Goal: Information Seeking & Learning: Understand process/instructions

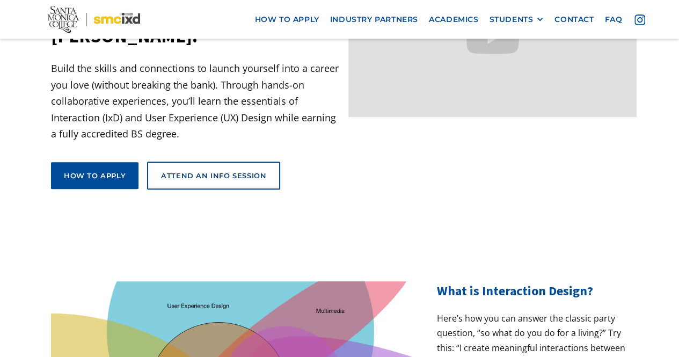
scroll to position [166, 0]
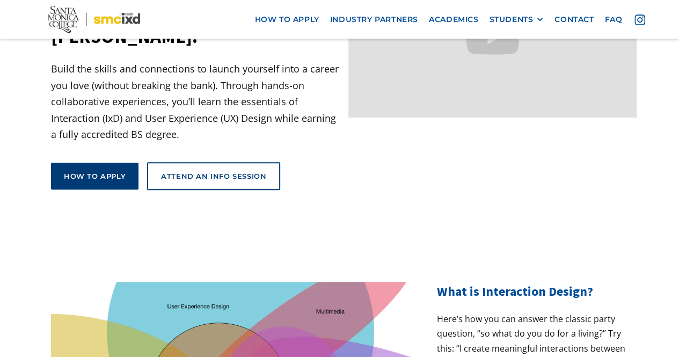
click at [125, 163] on link "How to apply" at bounding box center [95, 176] width 88 height 27
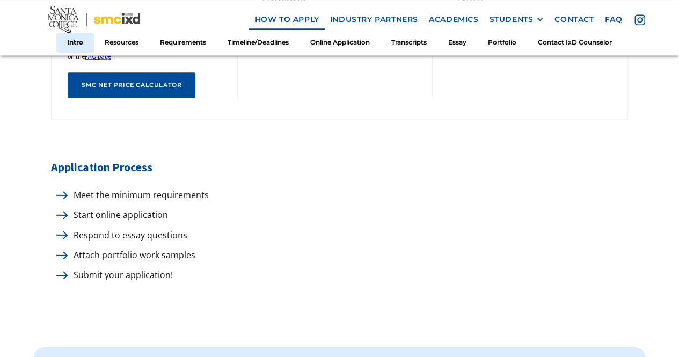
scroll to position [571, 0]
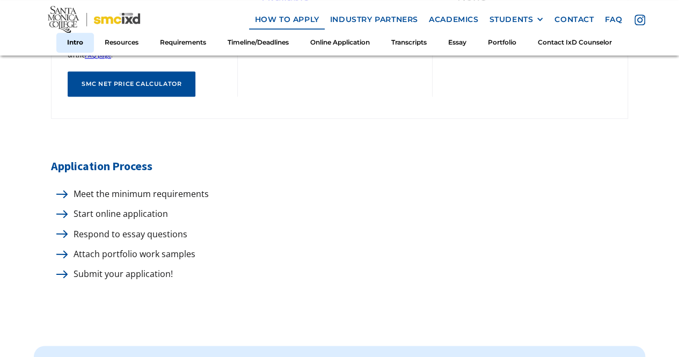
click at [58, 196] on img at bounding box center [61, 194] width 11 height 8
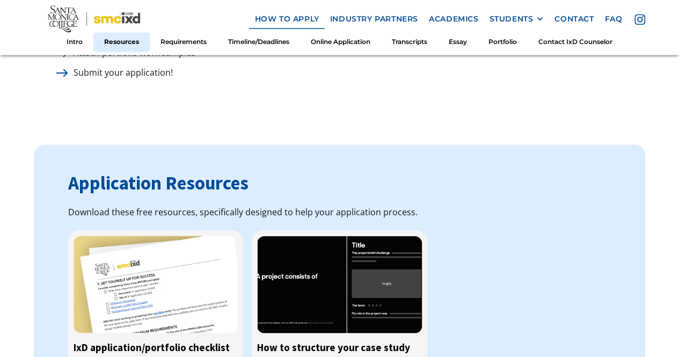
scroll to position [912, 0]
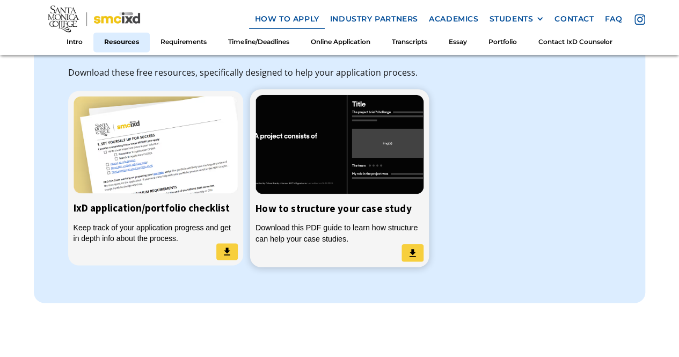
click at [338, 190] on img at bounding box center [340, 144] width 168 height 99
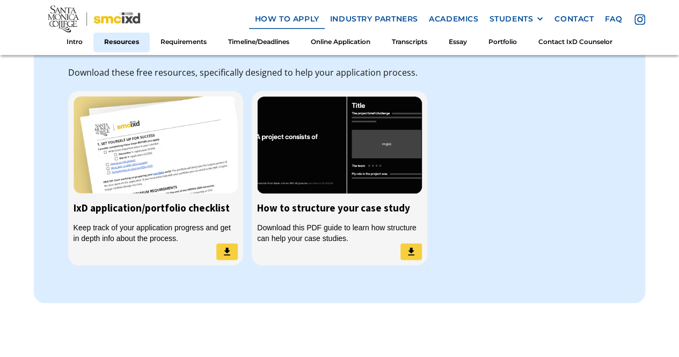
click at [557, 76] on div "Download these free resources, specifically designed to help your application p…" at bounding box center [339, 73] width 543 height 14
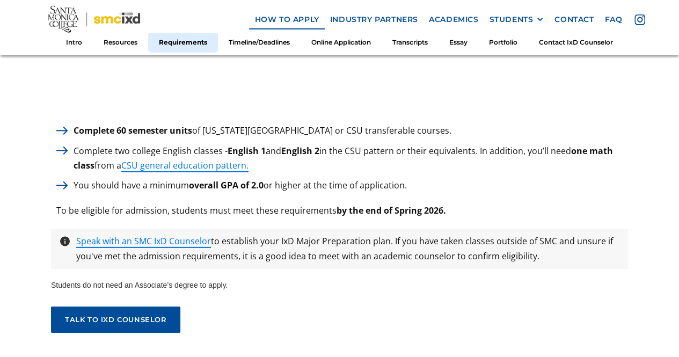
scroll to position [1524, 0]
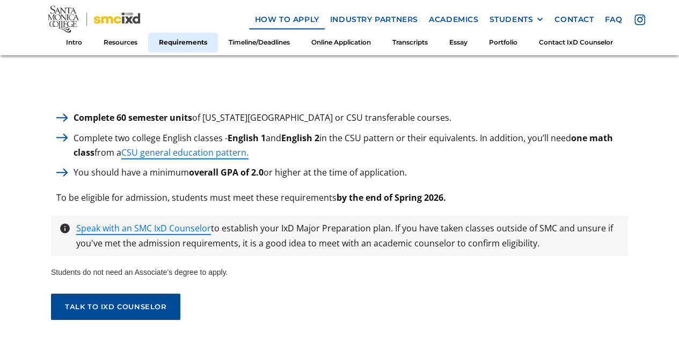
click at [251, 134] on strong "English 1" at bounding box center [247, 138] width 38 height 12
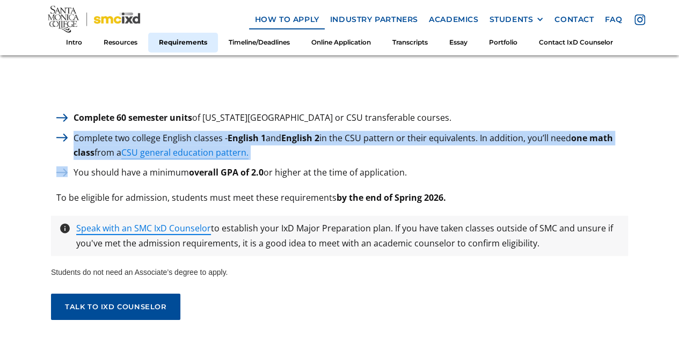
click at [251, 134] on strong "English 1" at bounding box center [247, 138] width 38 height 12
click at [293, 137] on strong "English 2" at bounding box center [300, 138] width 38 height 12
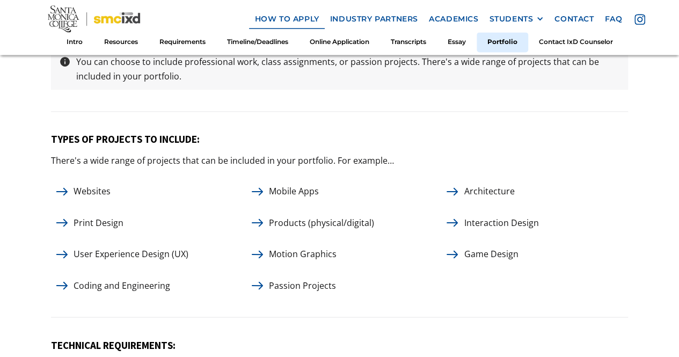
scroll to position [4813, 0]
